Goal: Navigation & Orientation: Go to known website

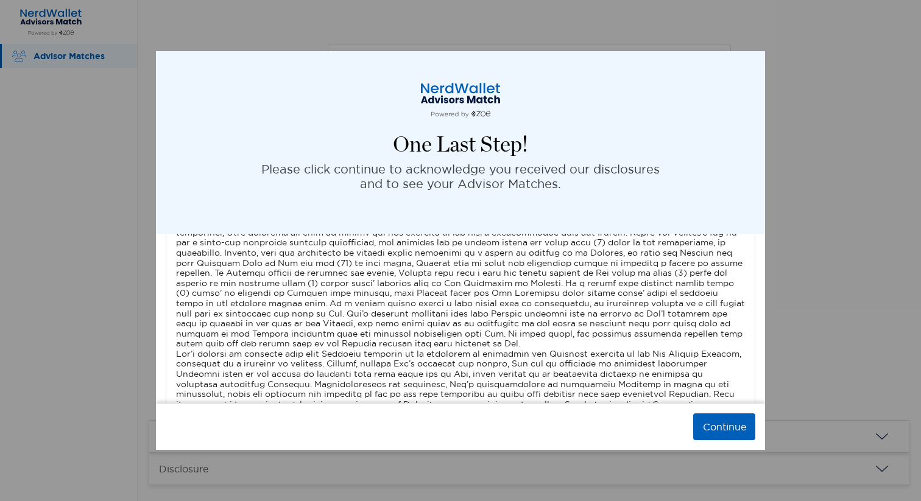
scroll to position [4015, 0]
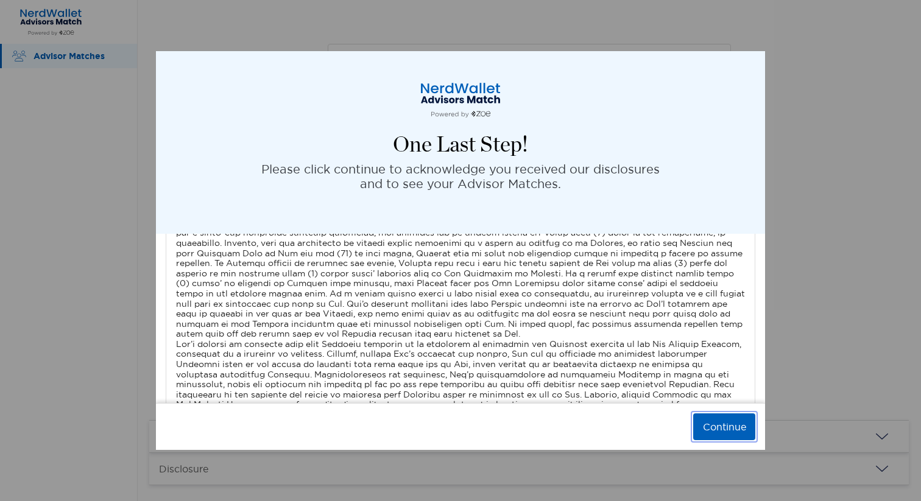
click at [713, 430] on button "Continue" at bounding box center [724, 427] width 62 height 27
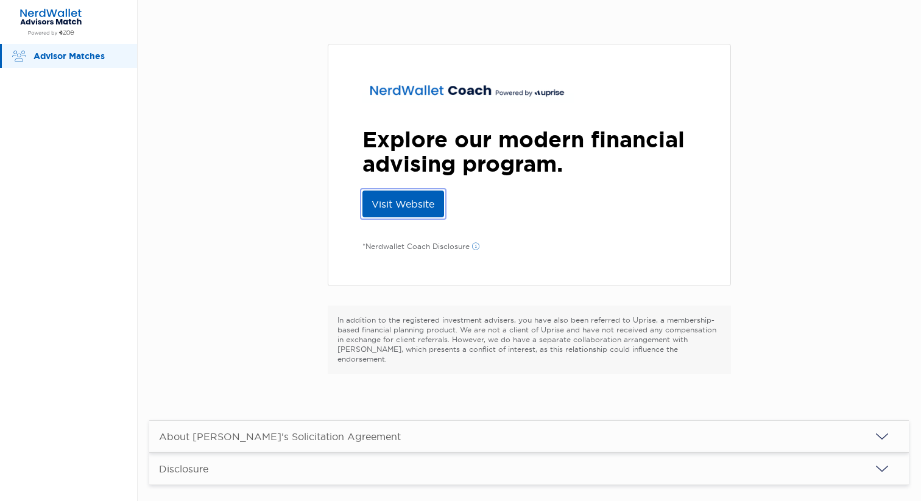
click at [410, 208] on link "Visit Website" at bounding box center [403, 204] width 82 height 27
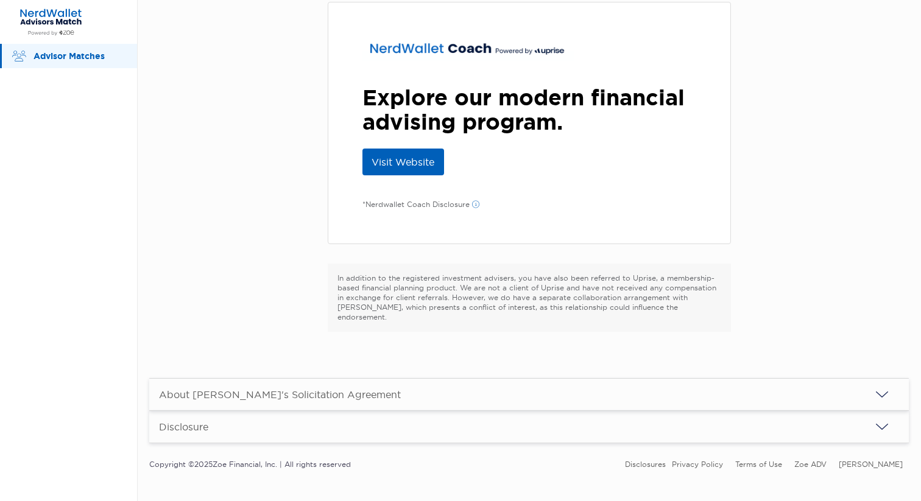
click at [885, 387] on img "button" at bounding box center [882, 394] width 15 height 15
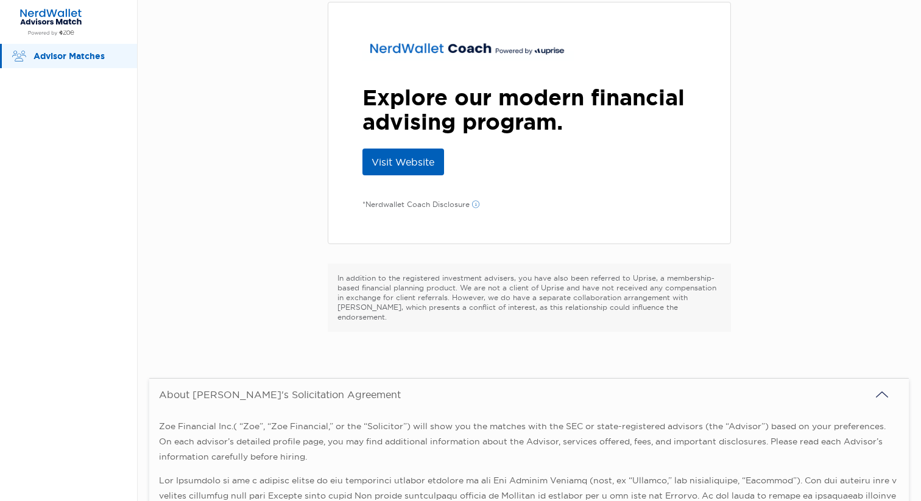
scroll to position [337, 0]
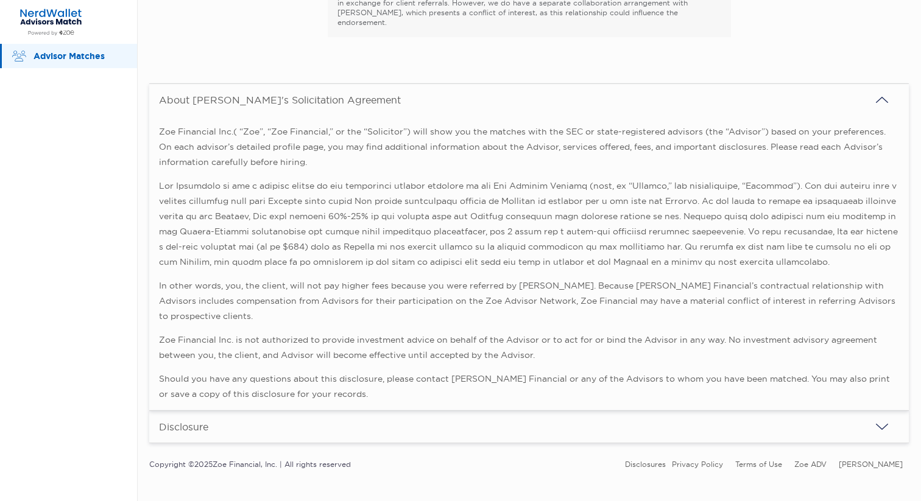
click at [881, 93] on img "button" at bounding box center [882, 100] width 15 height 15
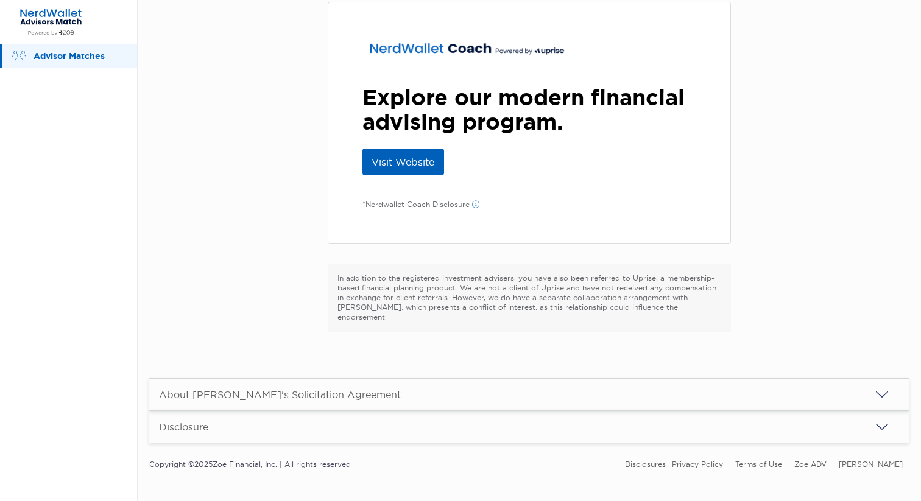
click at [880, 420] on img "button" at bounding box center [882, 427] width 15 height 15
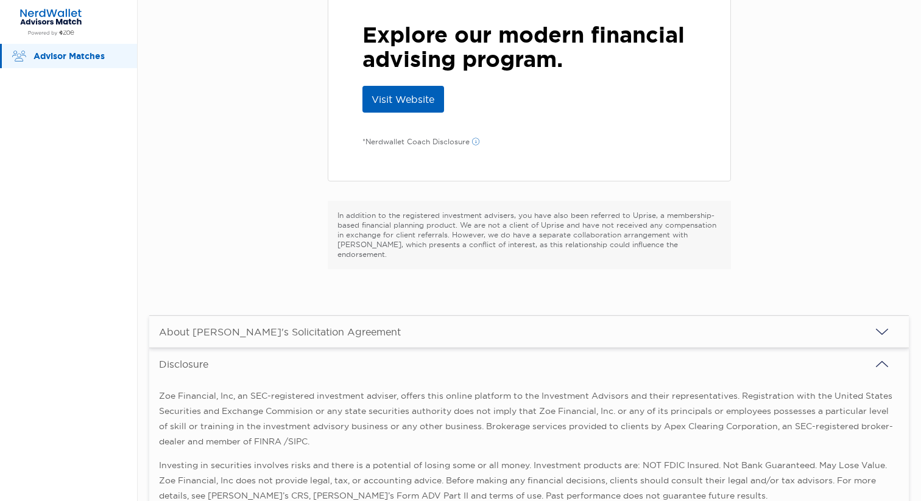
scroll to position [205, 0]
